Goal: Transaction & Acquisition: Purchase product/service

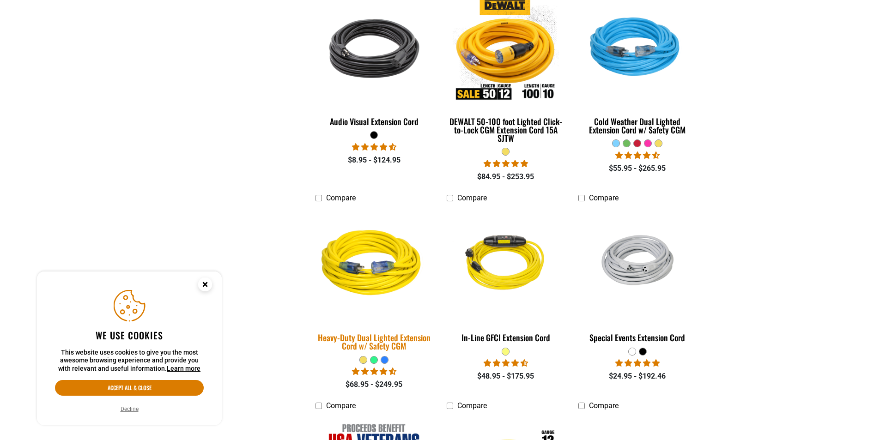
scroll to position [508, 0]
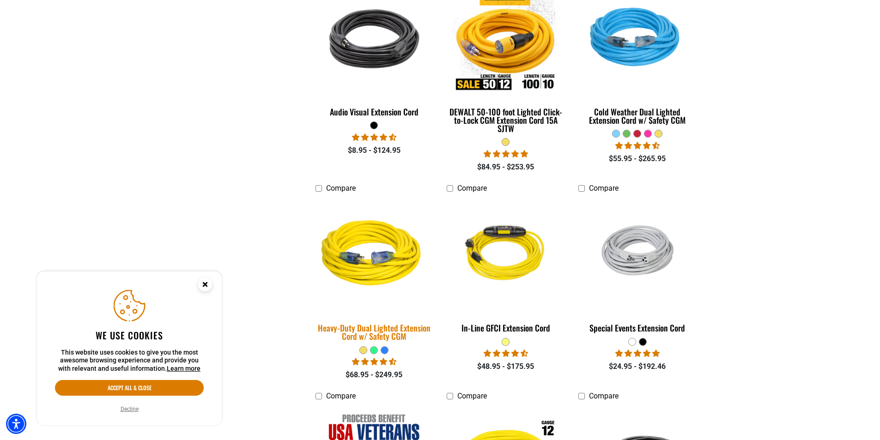
click at [373, 330] on div "Heavy-Duty Dual Lighted Extension Cord w/ Safety CGM" at bounding box center [375, 332] width 118 height 17
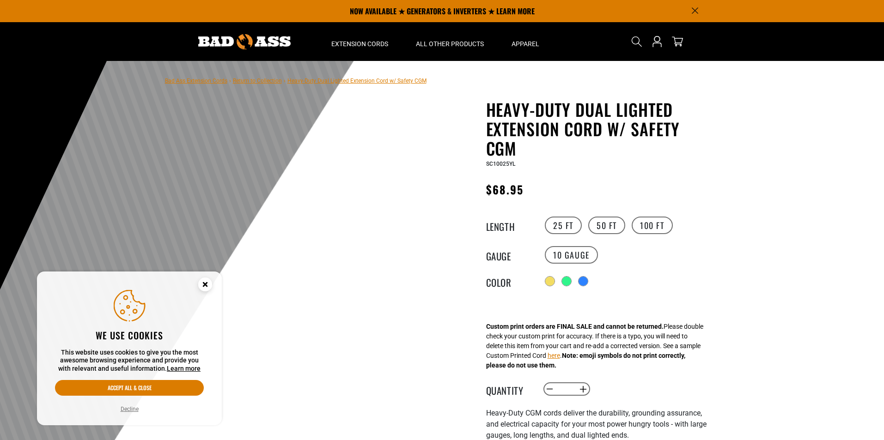
click at [672, 219] on div "25 FT 50 FT 100 FT" at bounding box center [628, 225] width 170 height 20
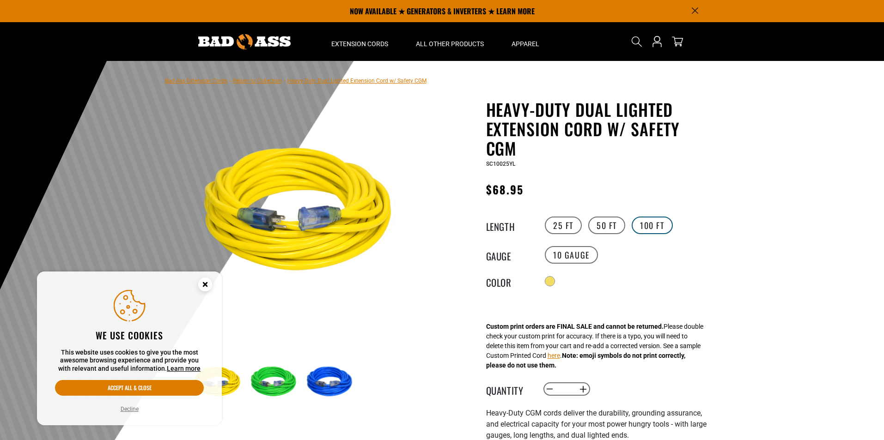
click at [652, 223] on label "100 FT" at bounding box center [652, 226] width 41 height 18
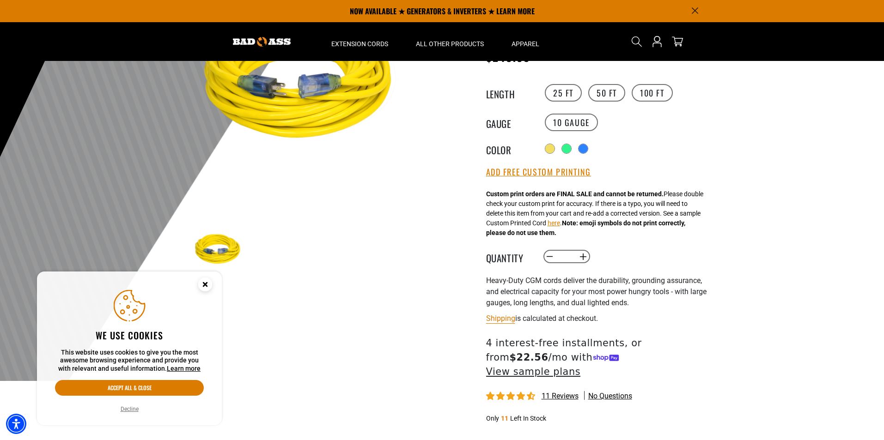
scroll to position [46, 0]
